Goal: Find specific page/section: Find specific page/section

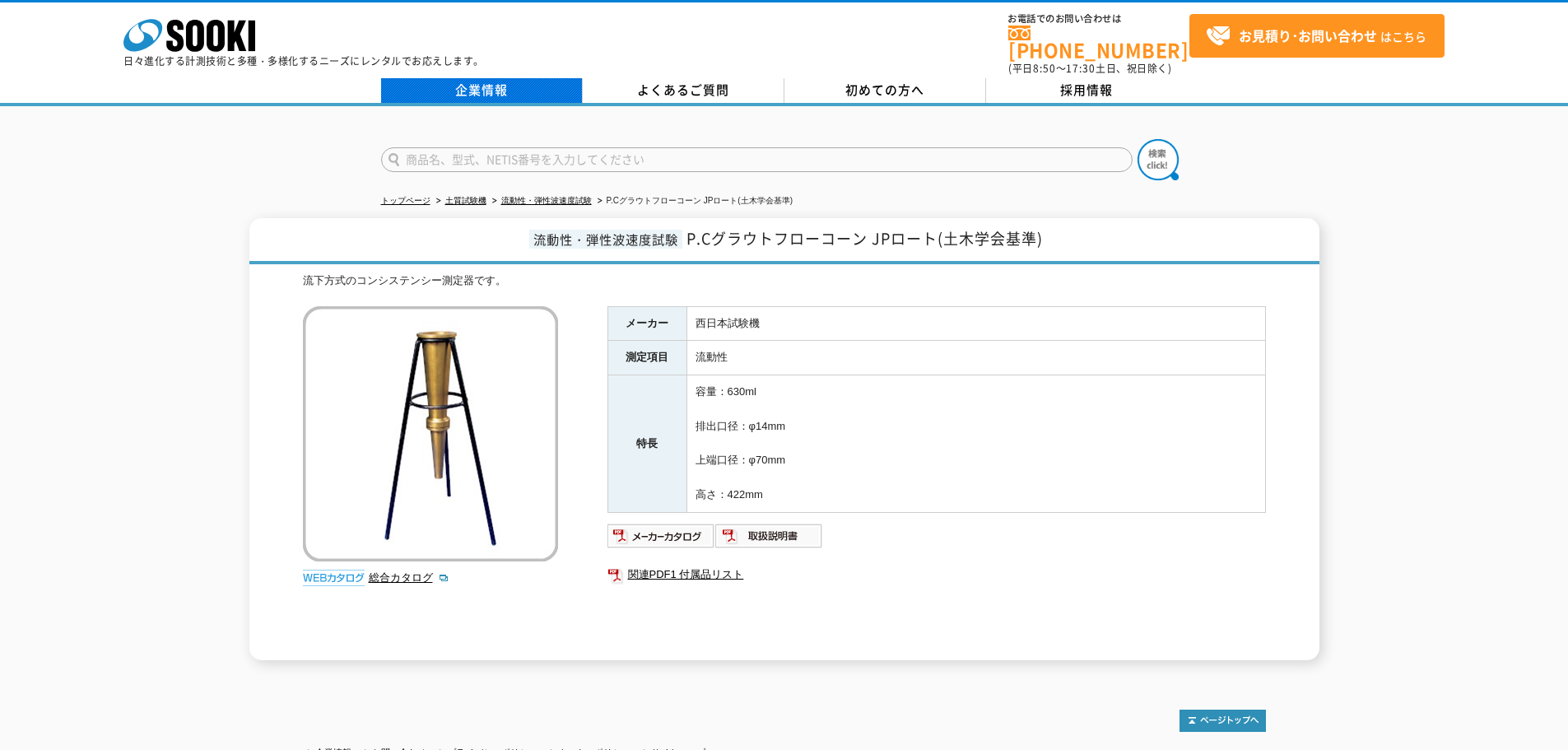
click at [498, 83] on link "企業情報" at bounding box center [482, 90] width 201 height 25
drag, startPoint x: 697, startPoint y: 314, endPoint x: 772, endPoint y: 320, distance: 75.2
click at [772, 320] on td "西日本試験機" at bounding box center [975, 323] width 579 height 34
copy td "西日本試験機"
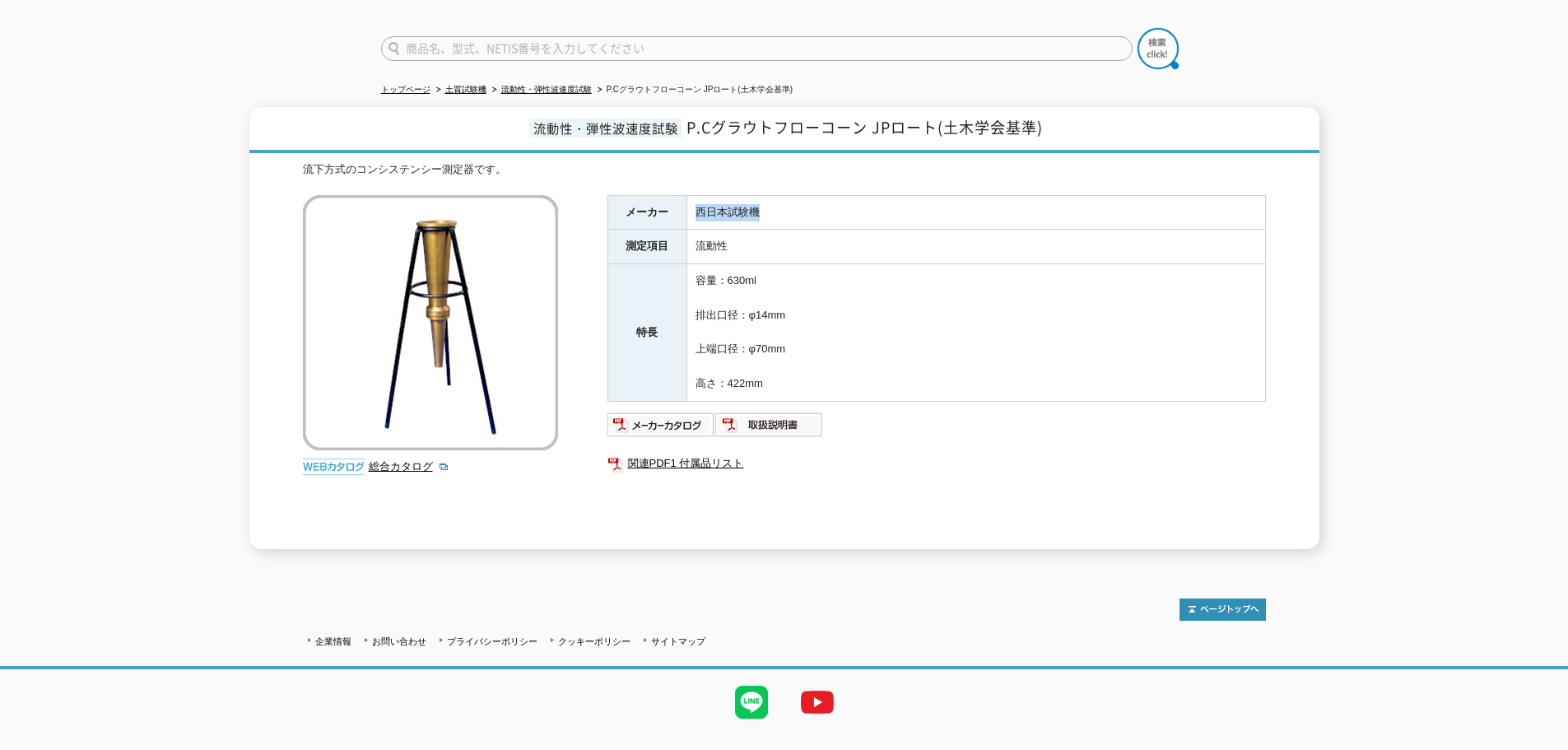
scroll to position [134, 0]
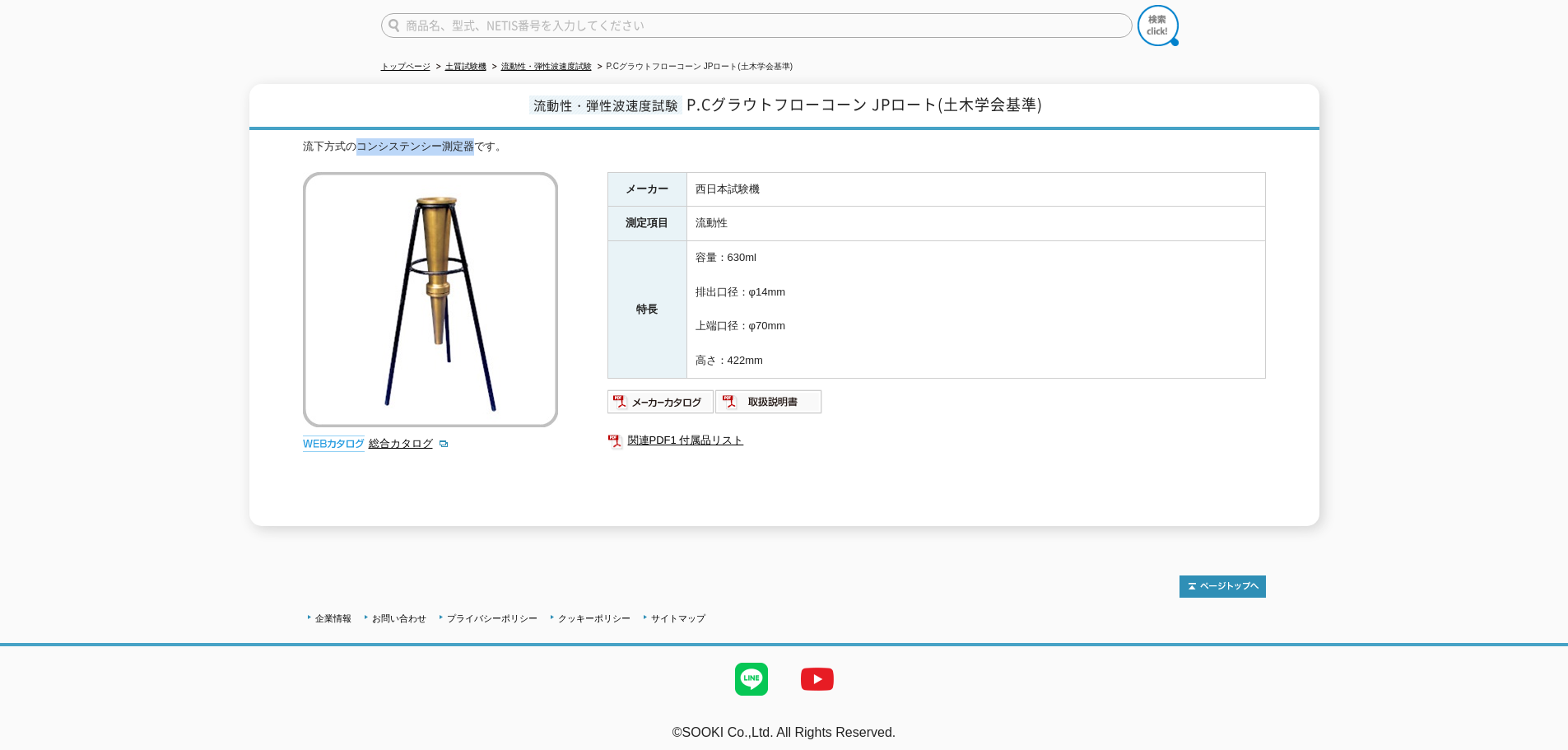
drag, startPoint x: 360, startPoint y: 137, endPoint x: 476, endPoint y: 137, distance: 116.0
click at [476, 138] on div "流下方式のコンシステンシー測定器です。" at bounding box center [784, 147] width 963 height 18
copy div "コンシステンシー測定器"
click at [690, 393] on img at bounding box center [661, 402] width 108 height 26
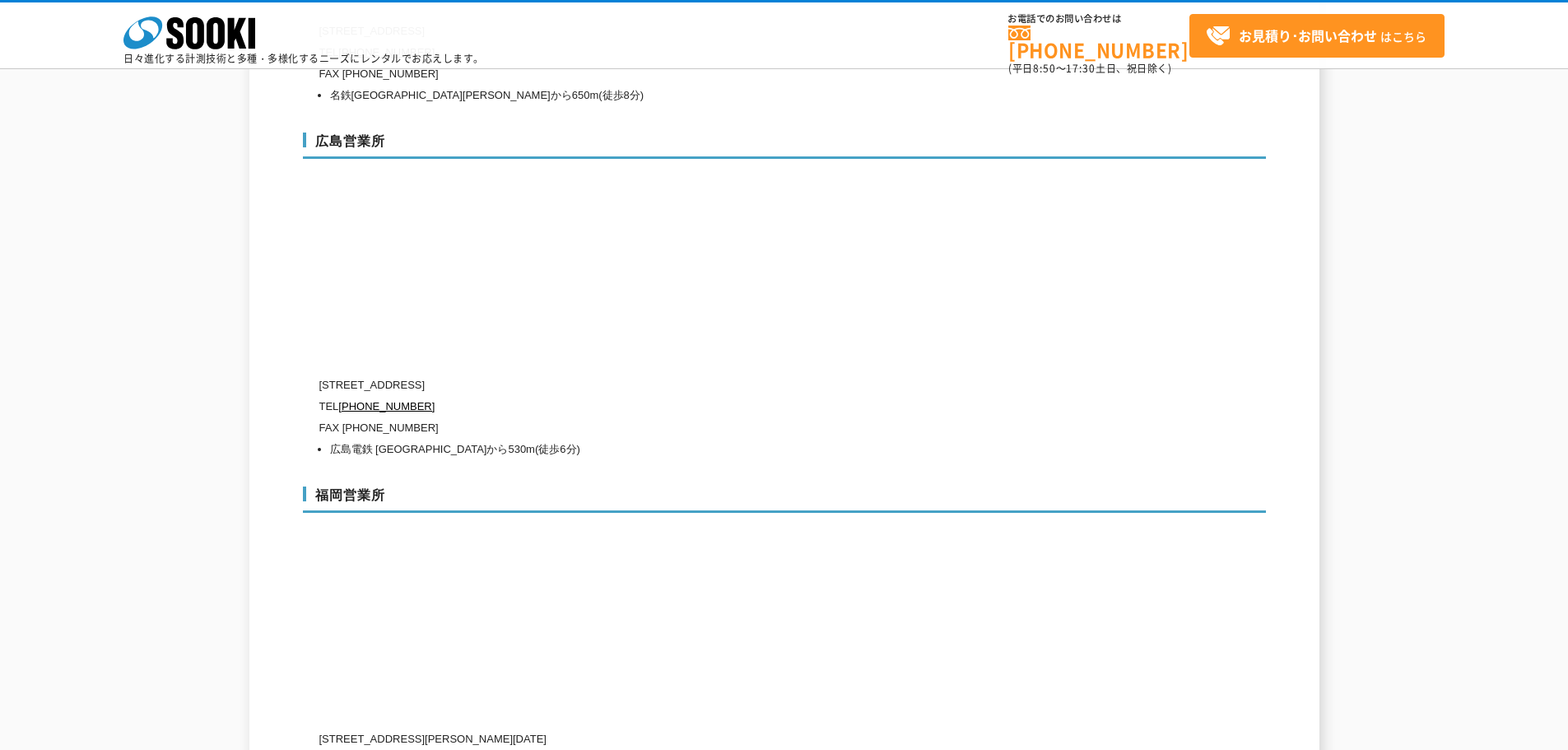
scroll to position [6078, 0]
